Goal: Information Seeking & Learning: Learn about a topic

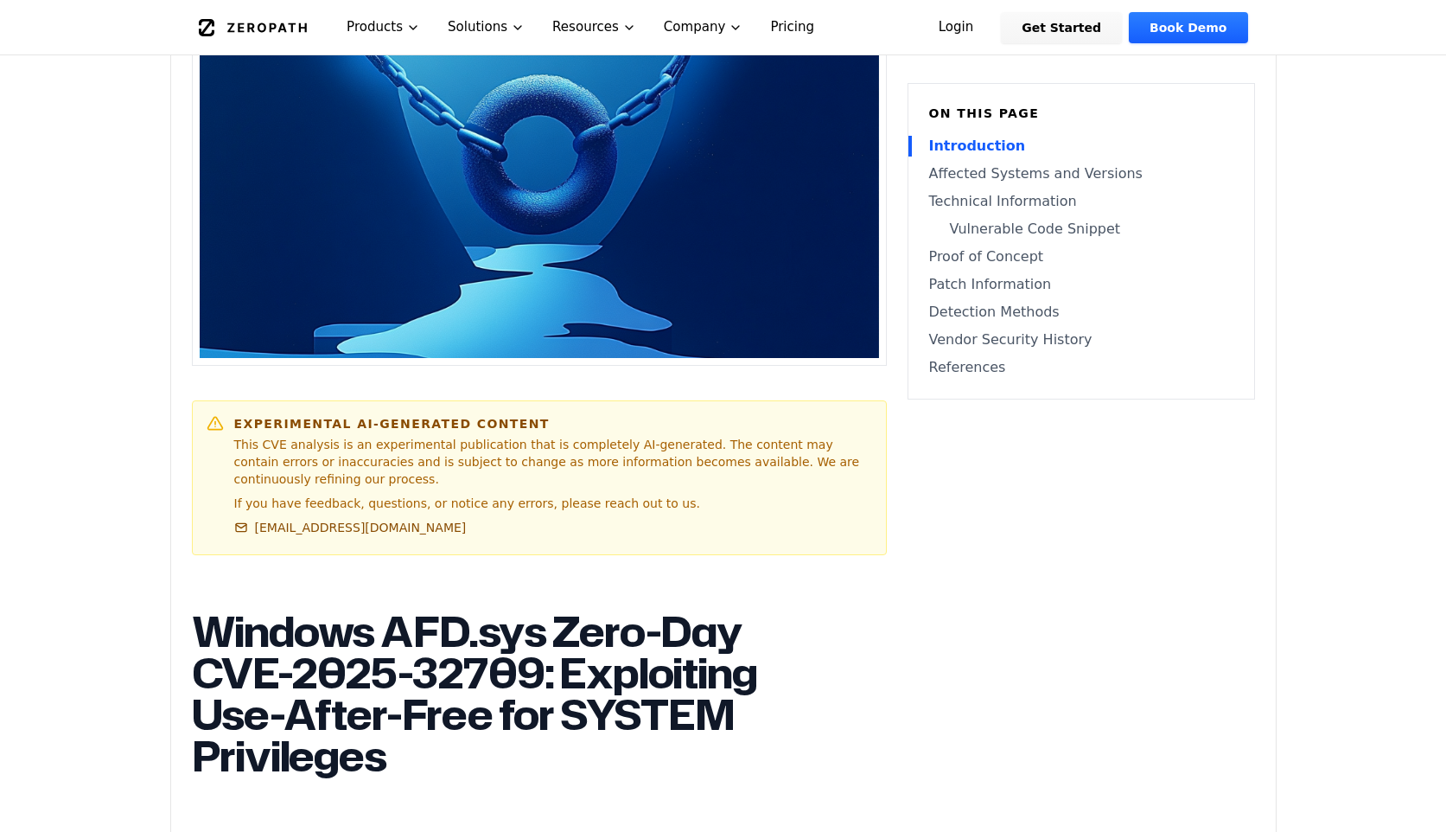
scroll to position [604, 0]
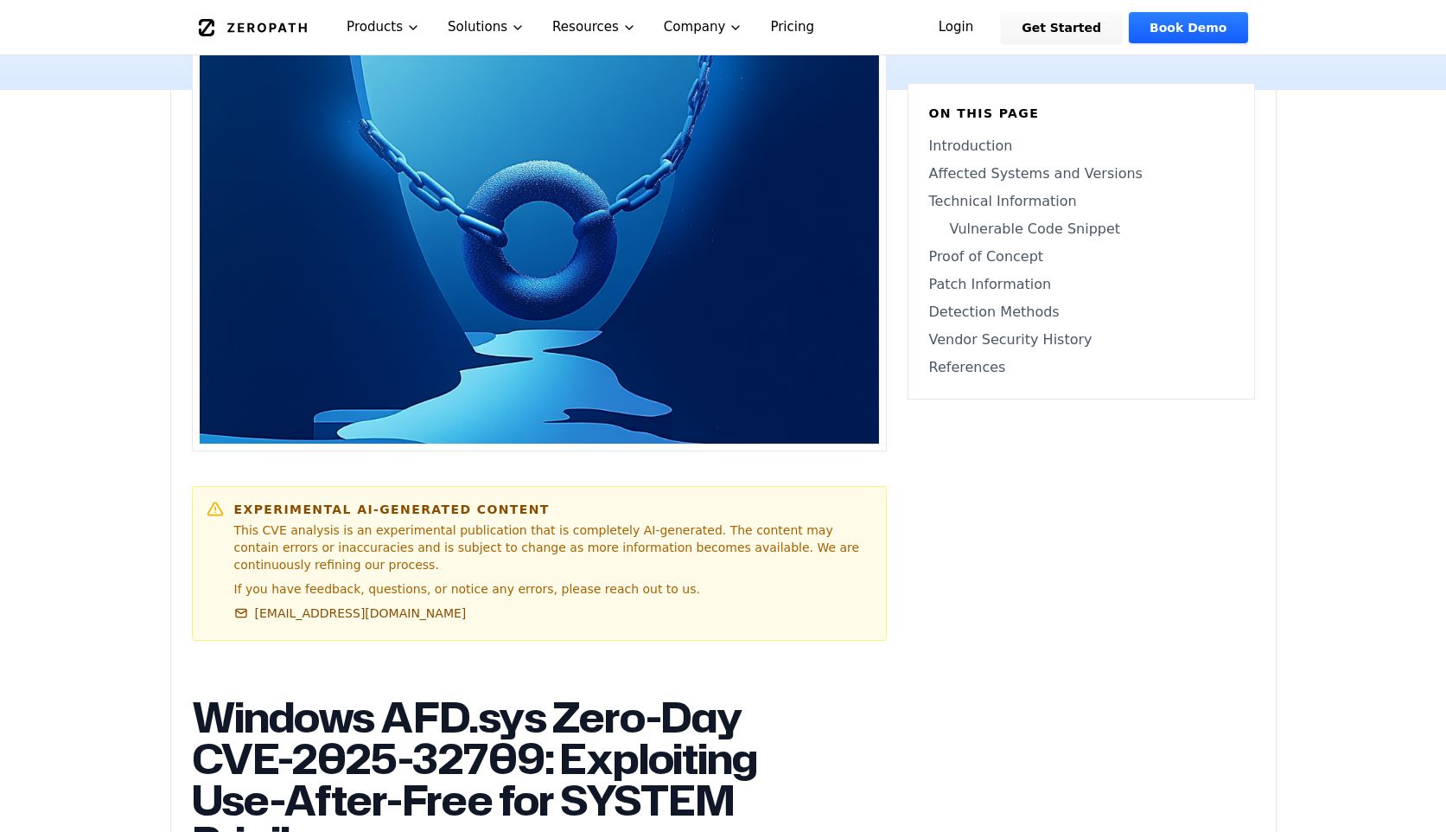
scroll to position [506, 0]
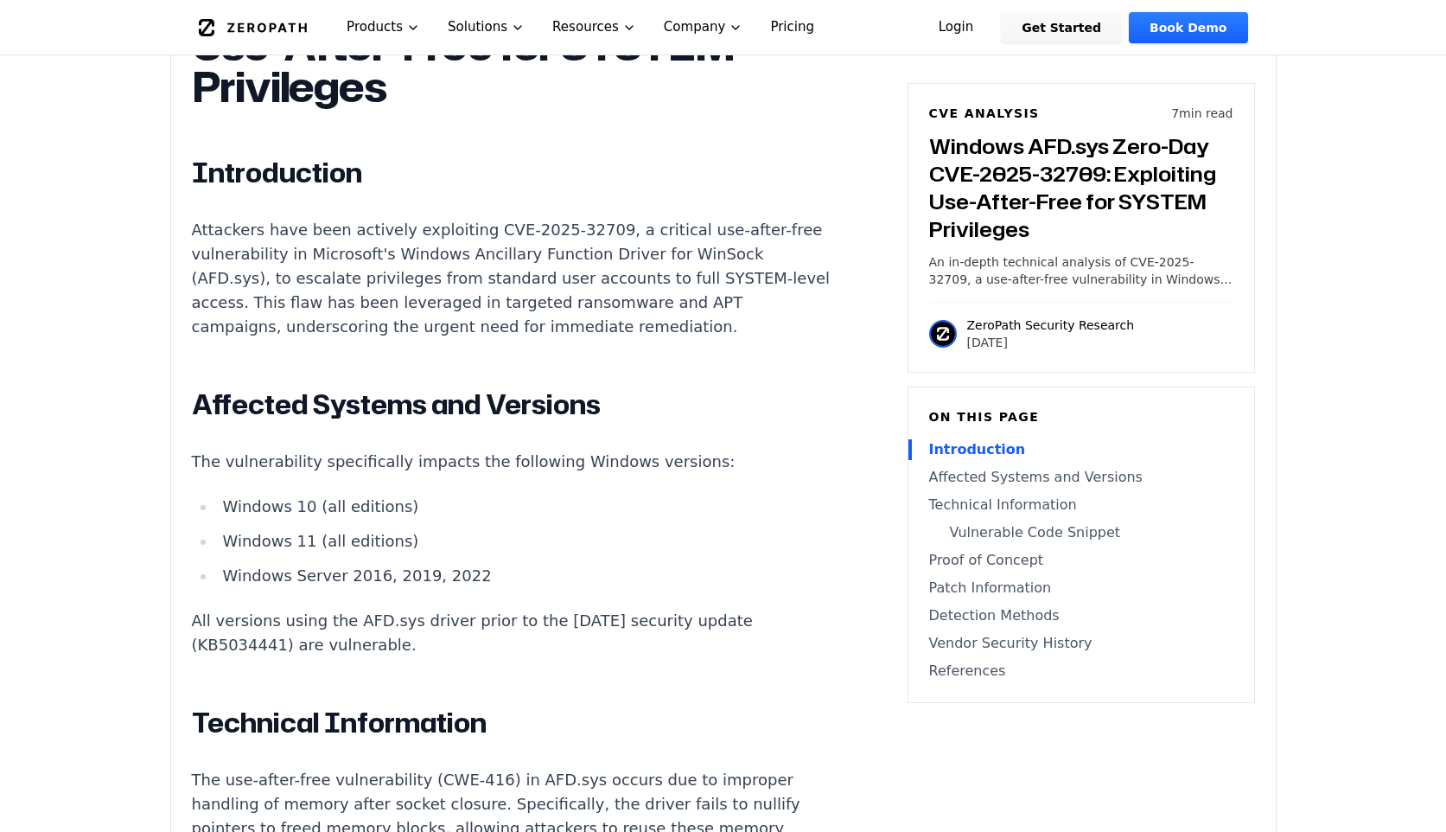
scroll to position [1260, 0]
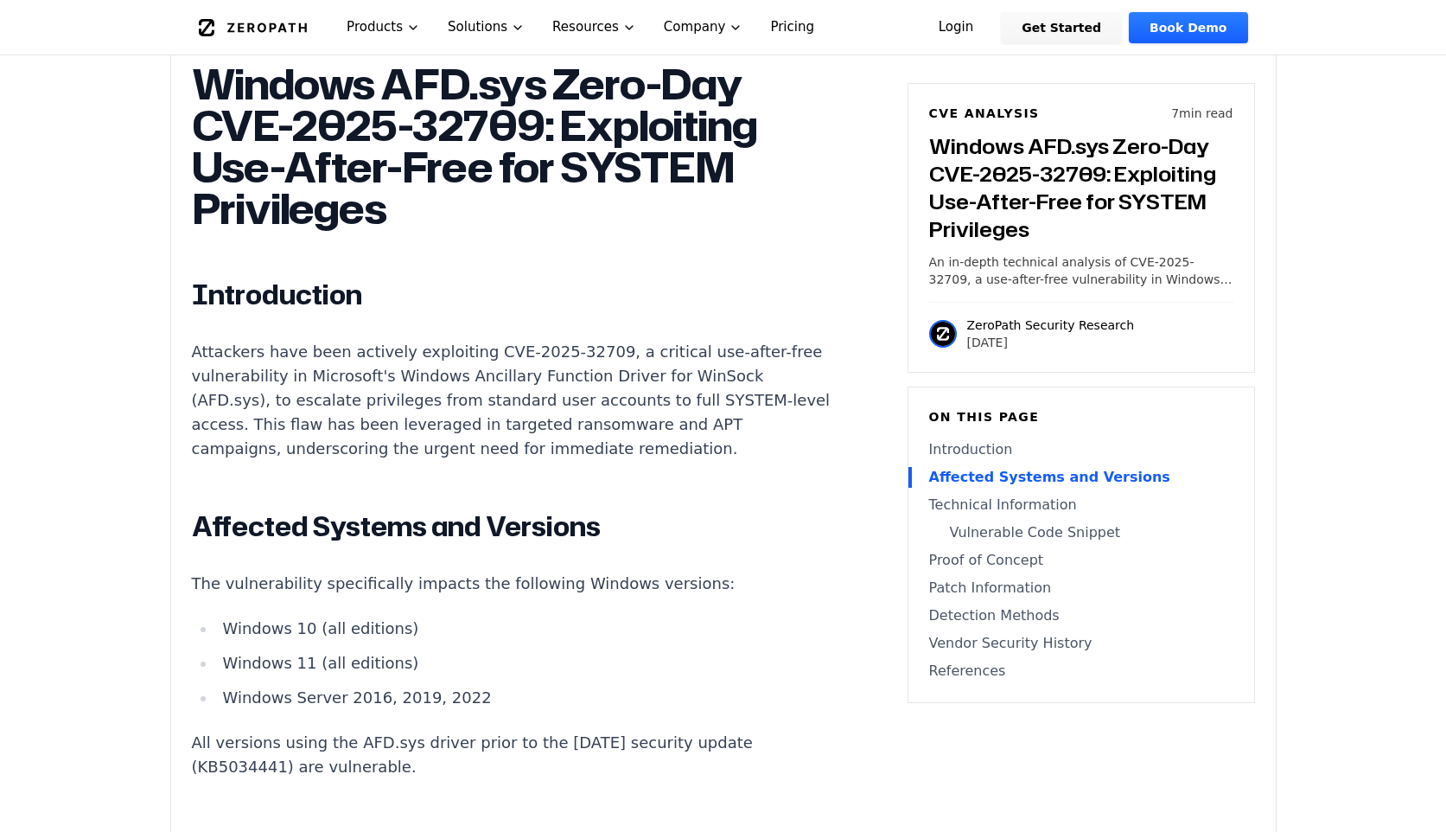
scroll to position [1093, 0]
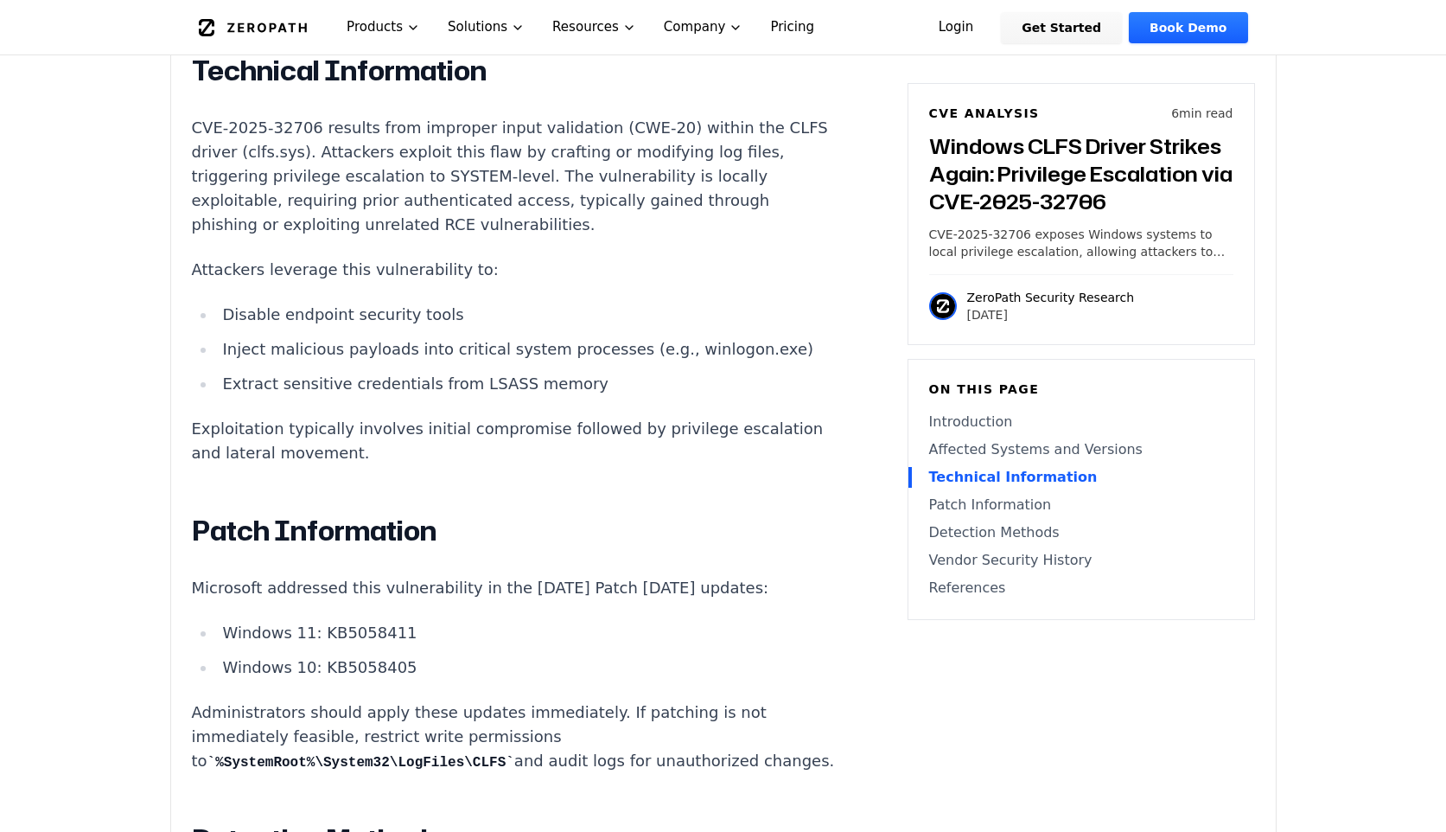
scroll to position [596, 0]
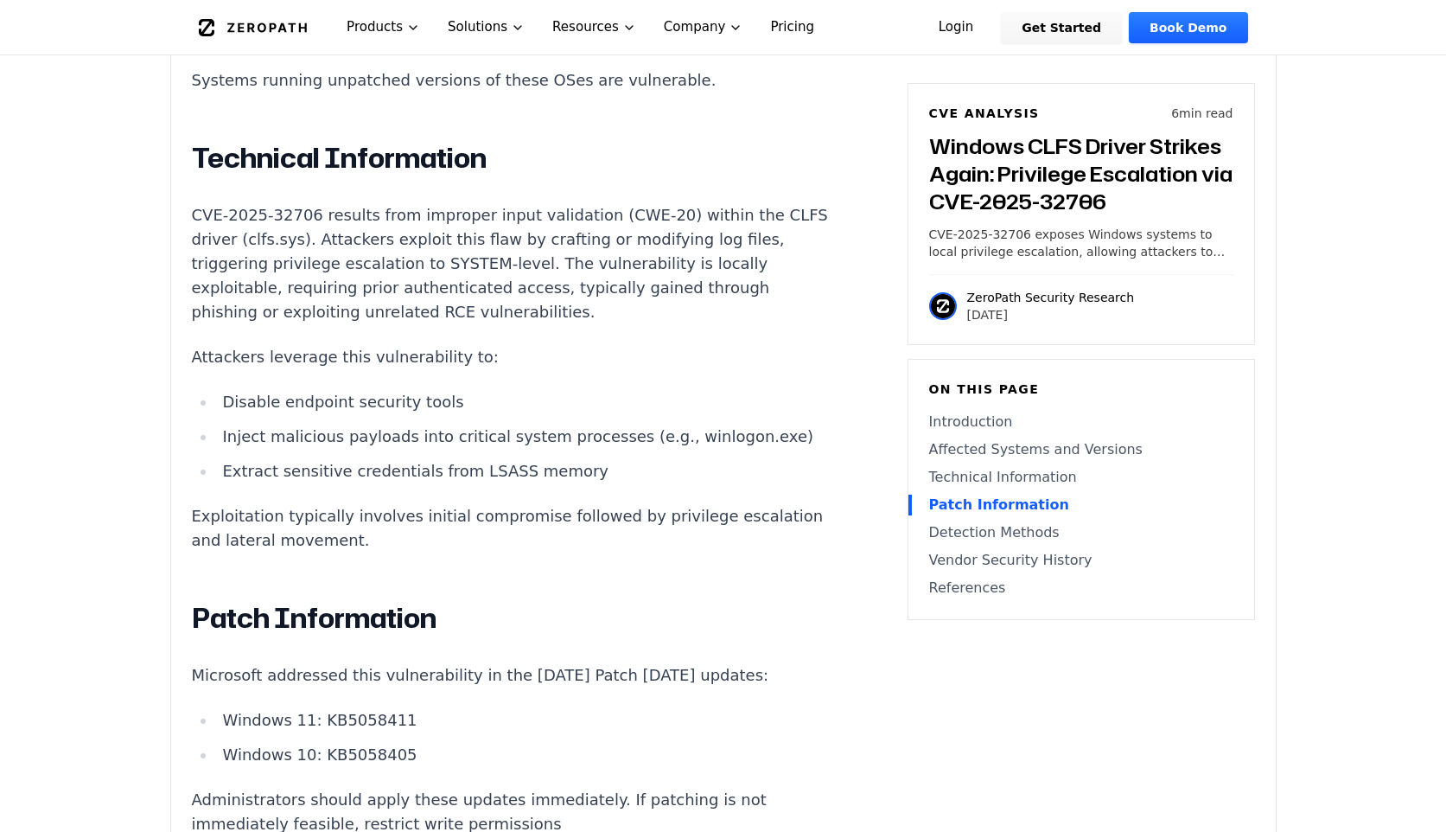
scroll to position [1471, 0]
